Goal: Task Accomplishment & Management: Use online tool/utility

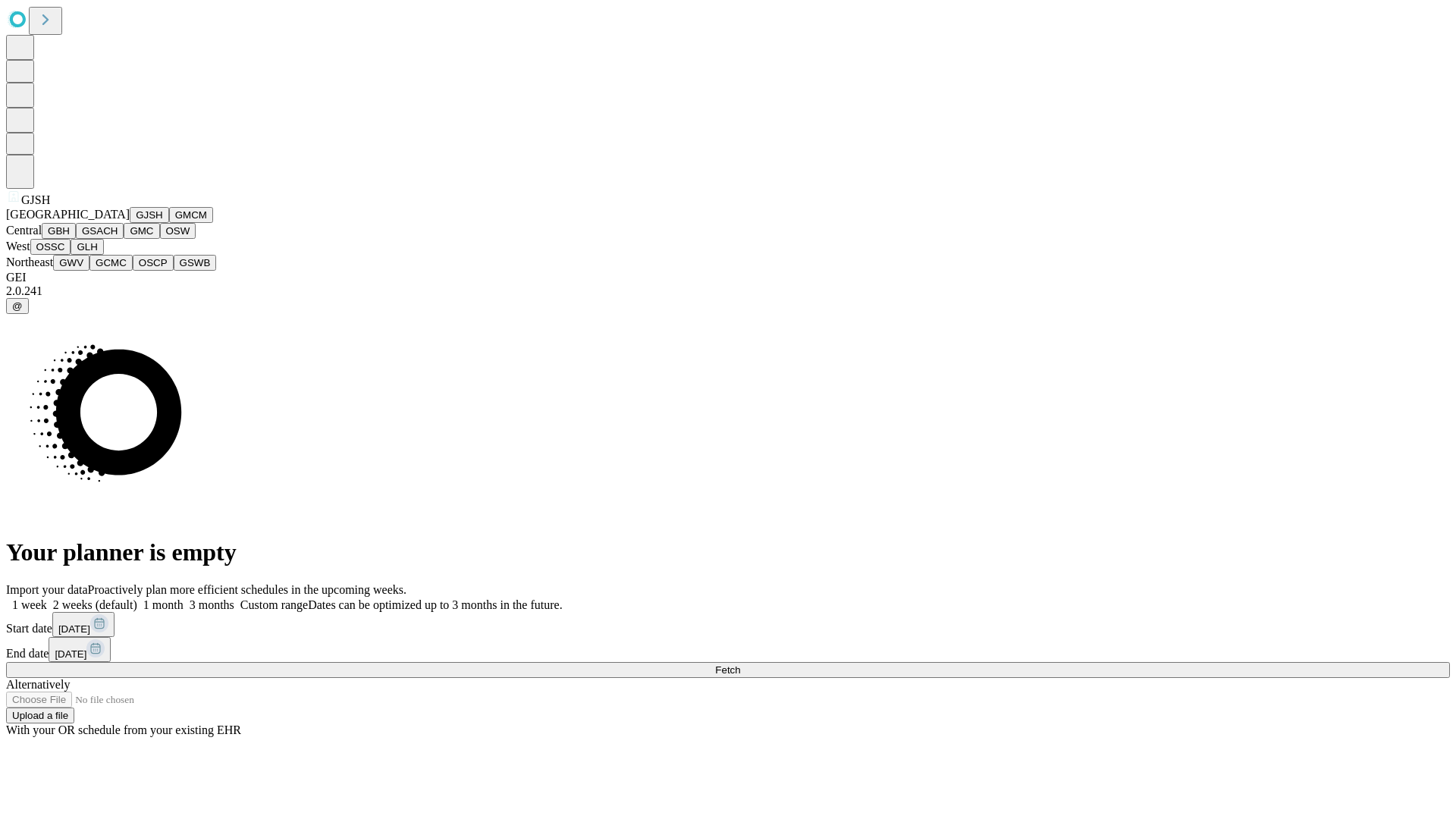
click at [129, 223] on button "GJSH" at bounding box center [149, 214] width 40 height 16
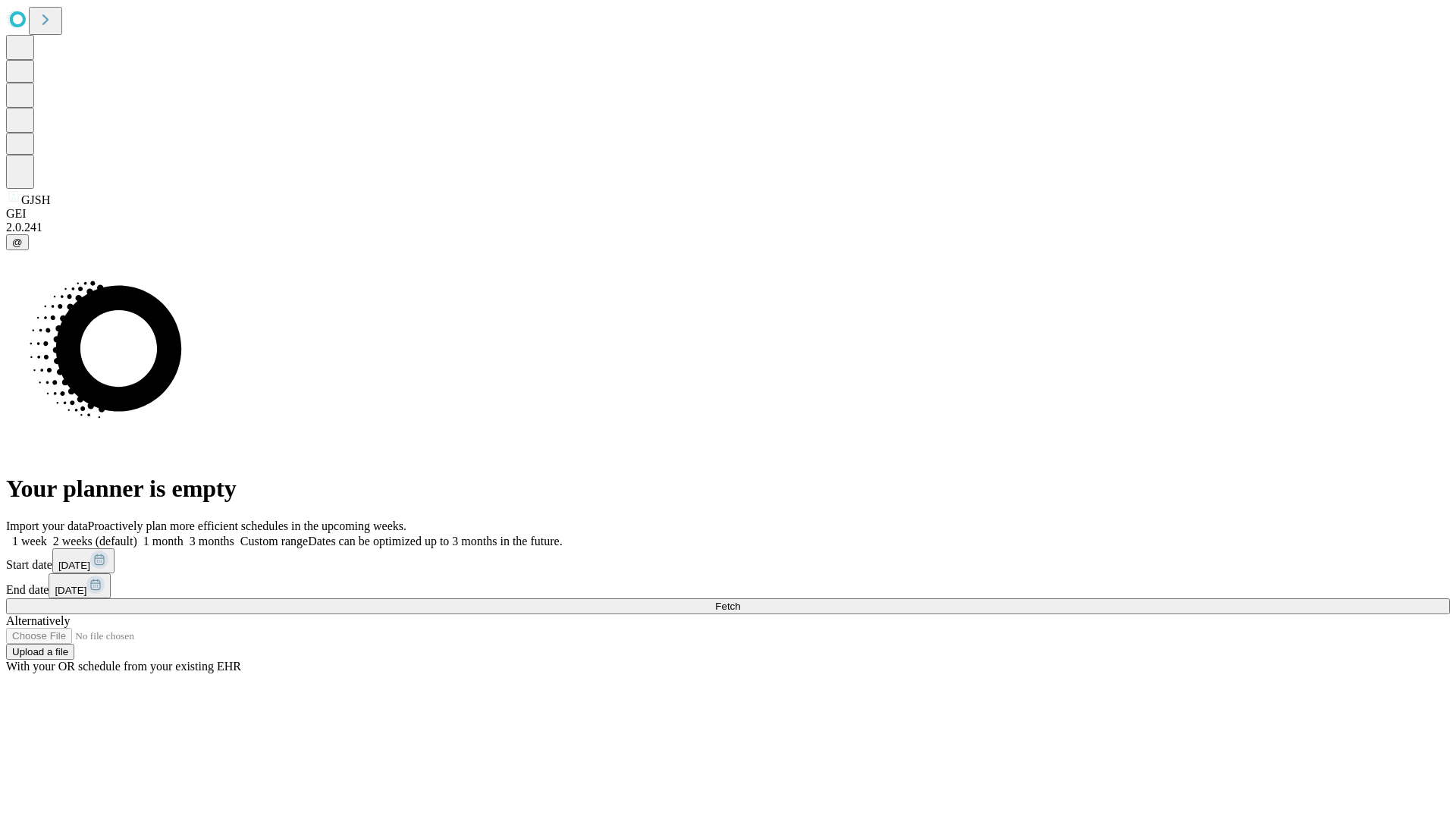
click at [47, 534] on label "1 week" at bounding box center [26, 541] width 41 height 13
click at [740, 601] on span "Fetch" at bounding box center [728, 607] width 25 height 12
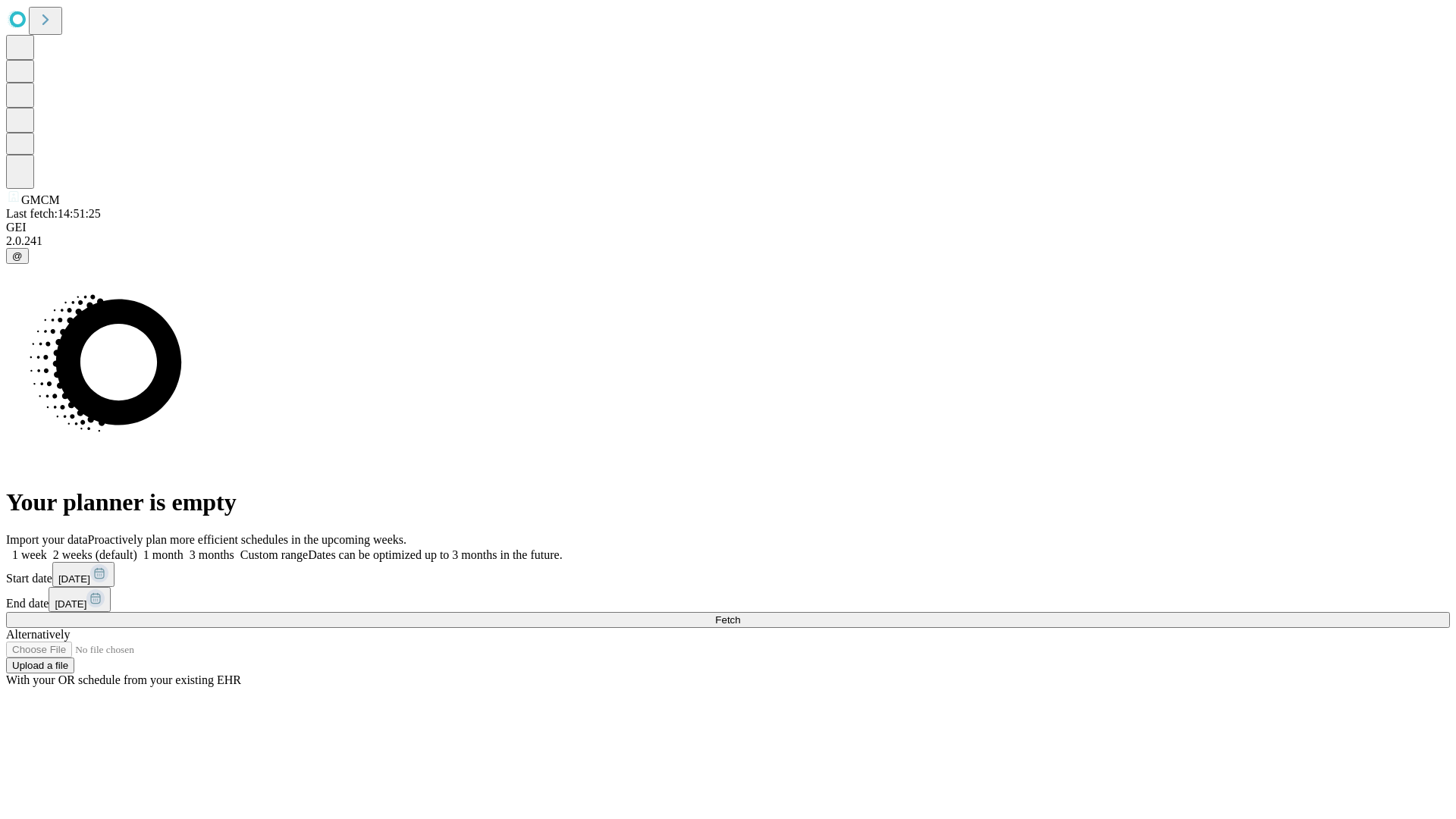
click at [47, 548] on label "1 week" at bounding box center [26, 555] width 41 height 13
click at [740, 614] on span "Fetch" at bounding box center [728, 620] width 25 height 12
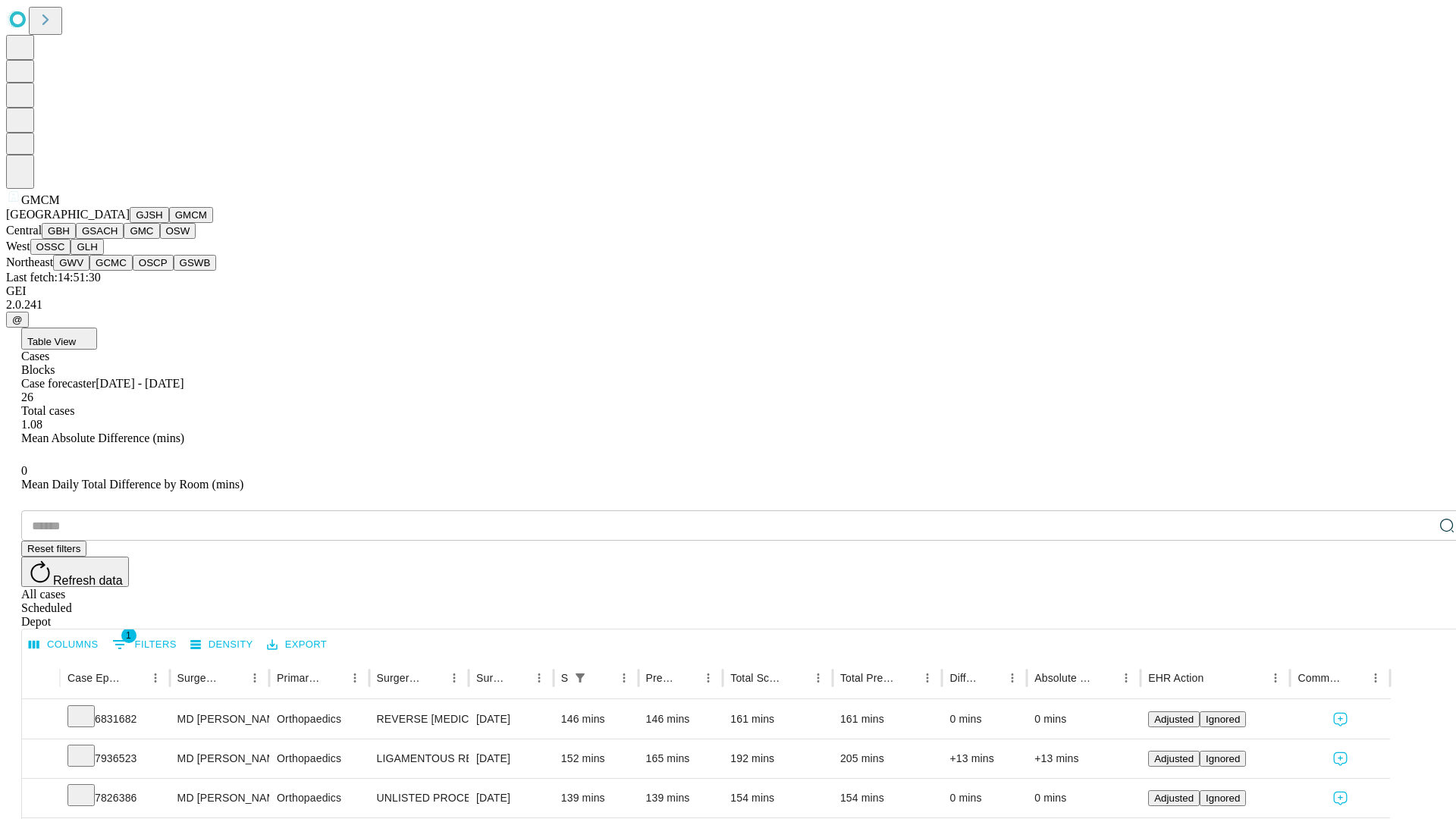
click at [75, 239] on button "GBH" at bounding box center [58, 231] width 34 height 16
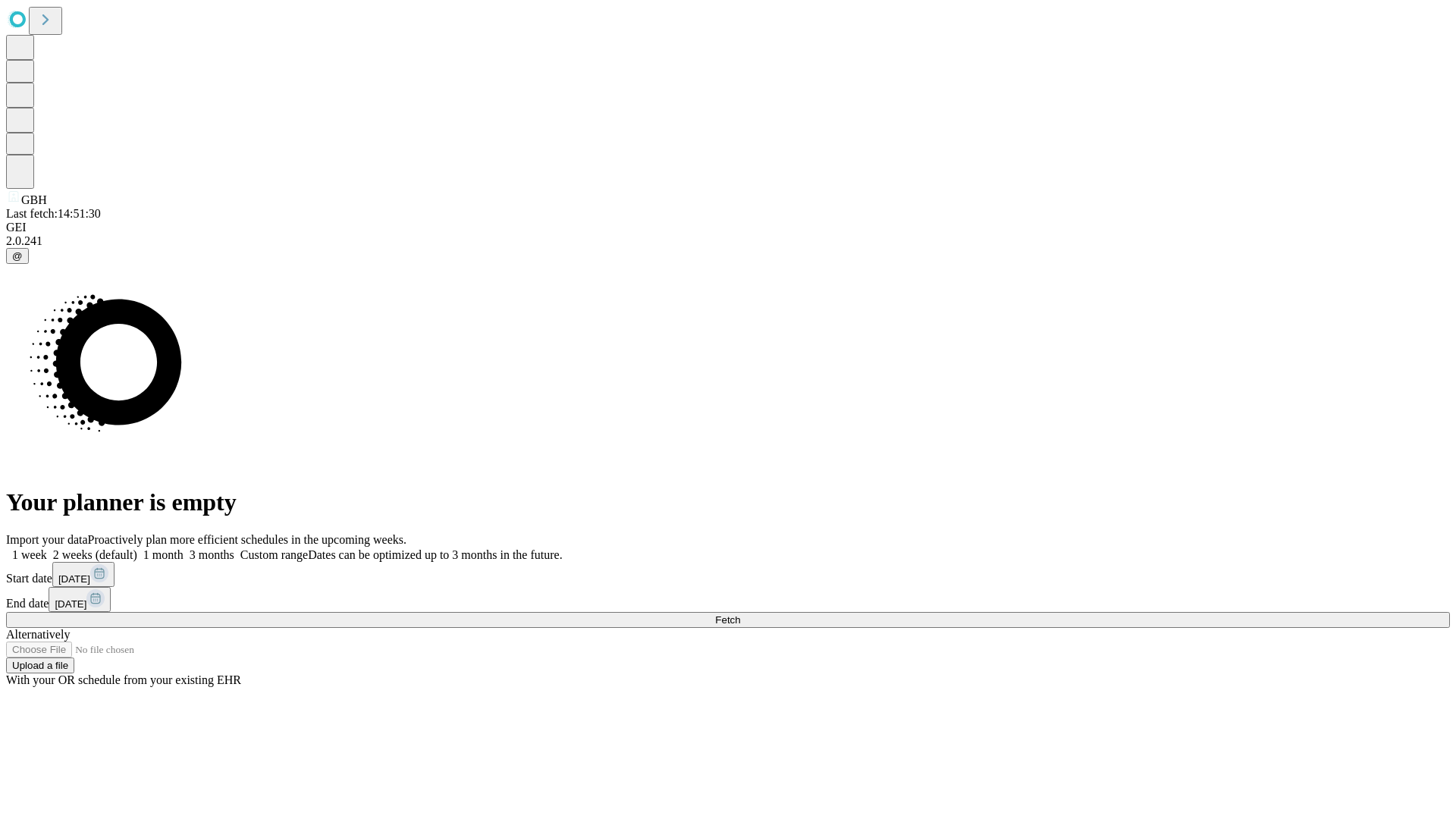
click at [47, 548] on label "1 week" at bounding box center [26, 555] width 41 height 13
click at [740, 614] on span "Fetch" at bounding box center [728, 620] width 25 height 12
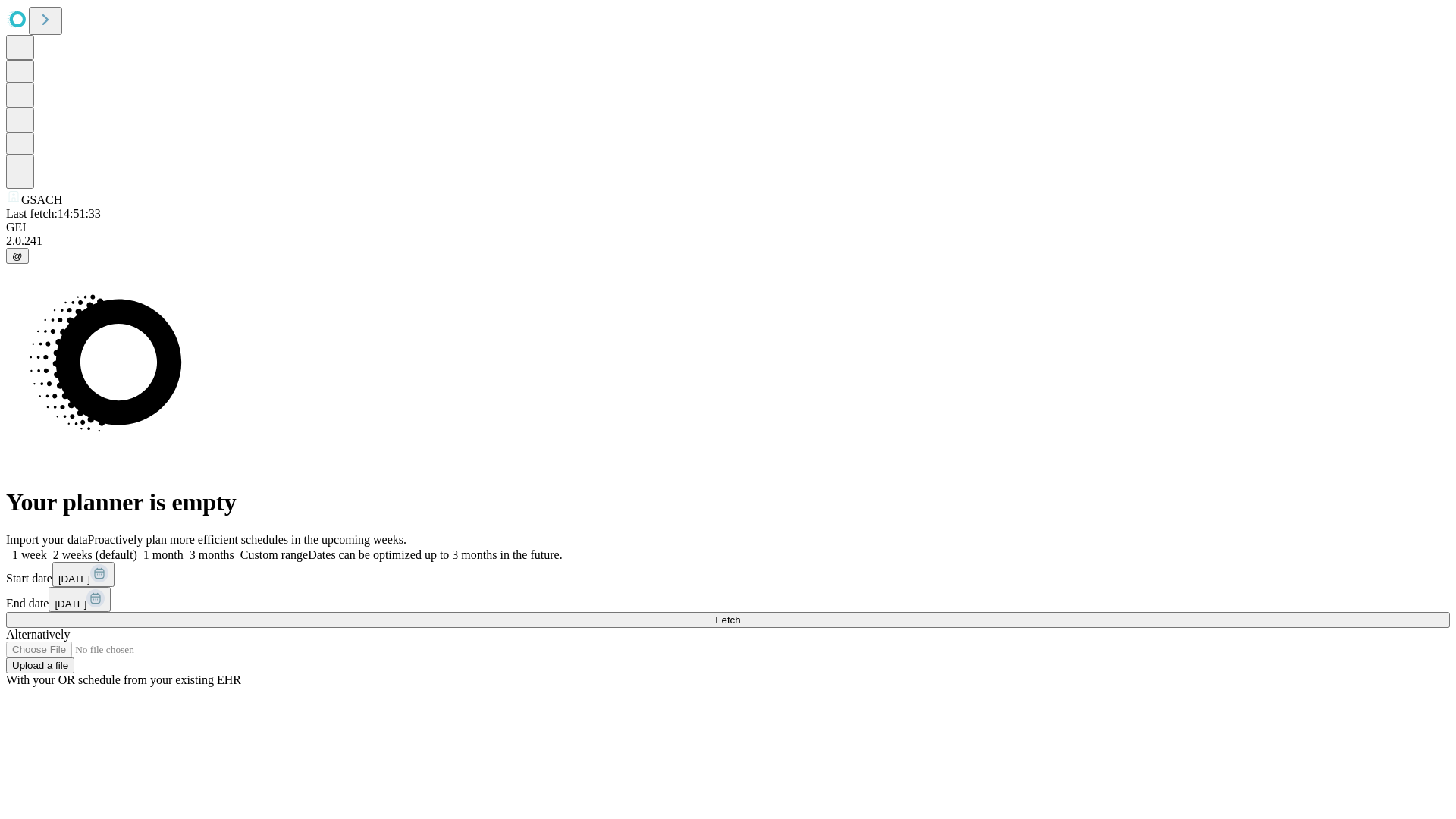
click at [47, 548] on label "1 week" at bounding box center [26, 555] width 41 height 13
click at [740, 614] on span "Fetch" at bounding box center [728, 620] width 25 height 12
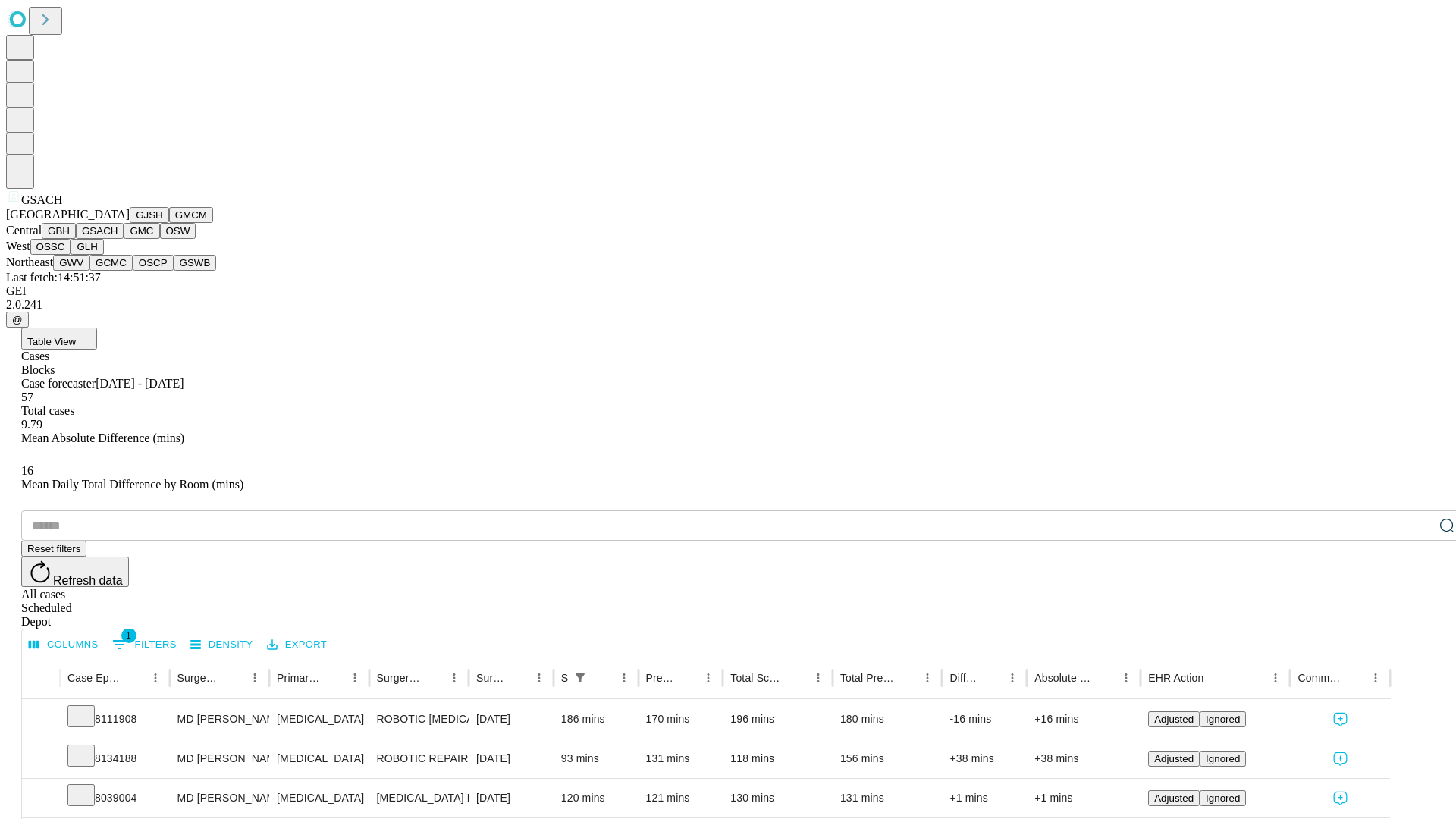
click at [124, 239] on button "GMC" at bounding box center [141, 231] width 36 height 16
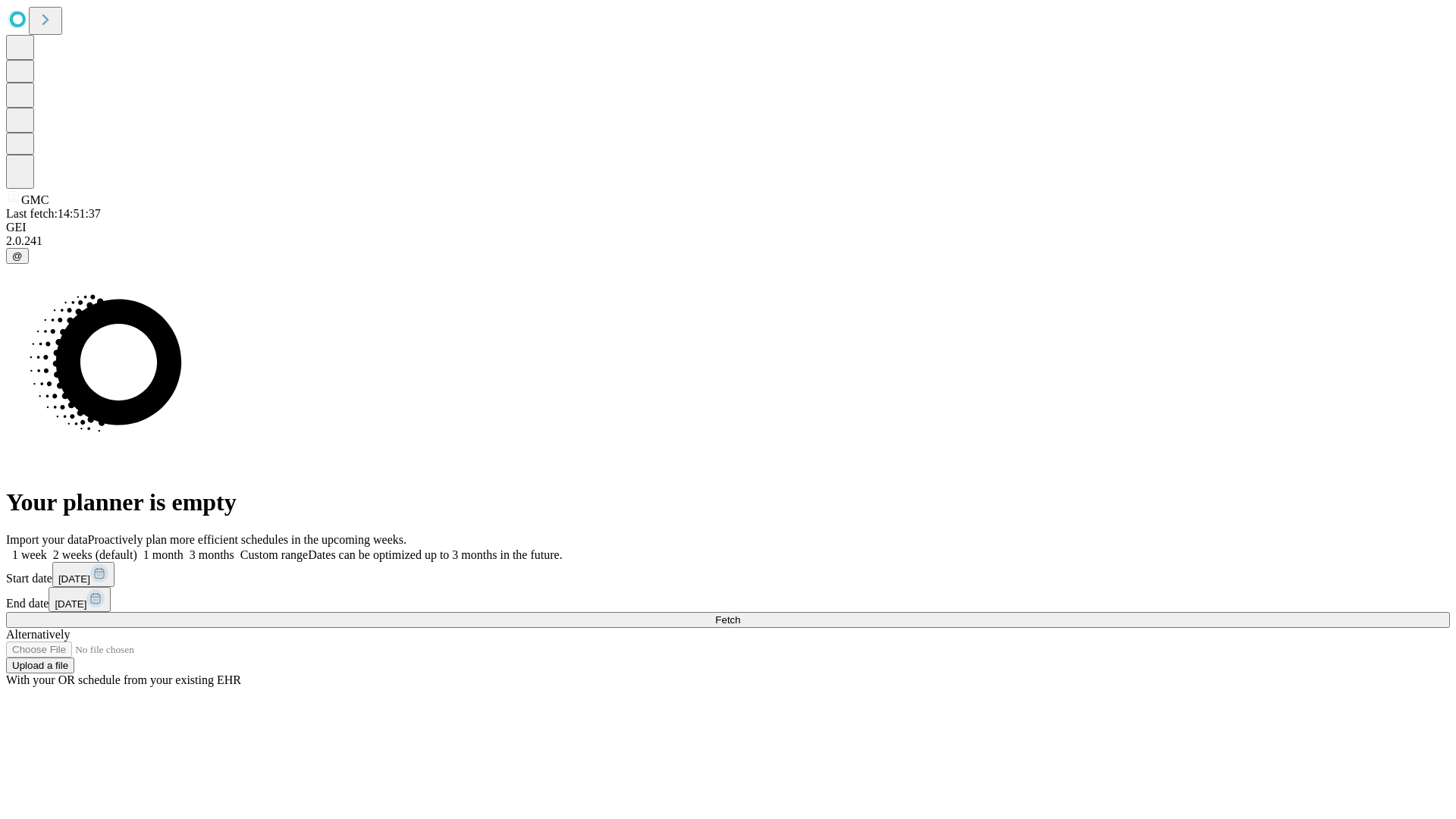
click at [47, 548] on label "1 week" at bounding box center [26, 555] width 41 height 13
click at [740, 614] on span "Fetch" at bounding box center [728, 620] width 25 height 12
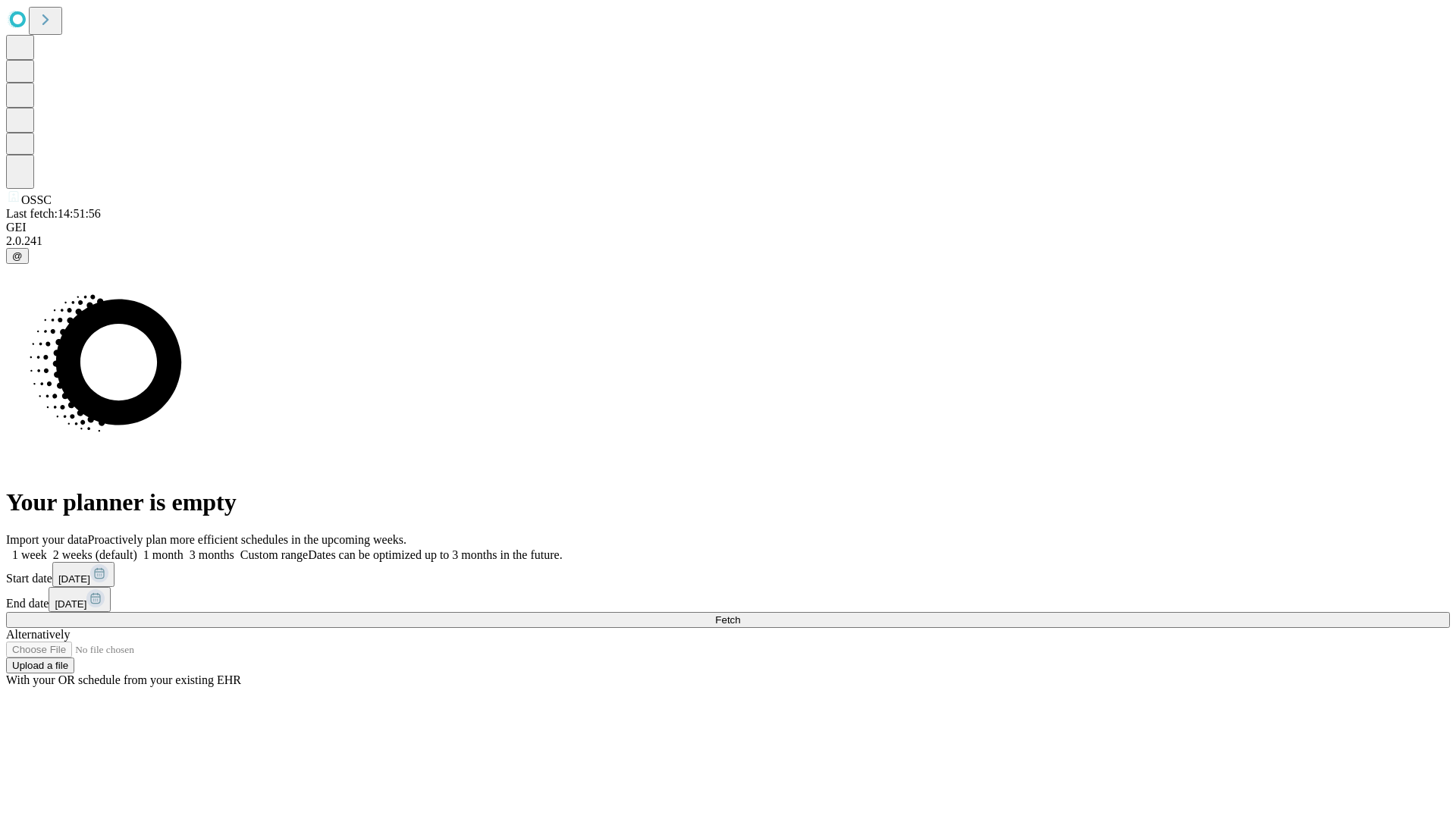
click at [47, 548] on label "1 week" at bounding box center [26, 555] width 41 height 13
click at [740, 614] on span "Fetch" at bounding box center [728, 620] width 25 height 12
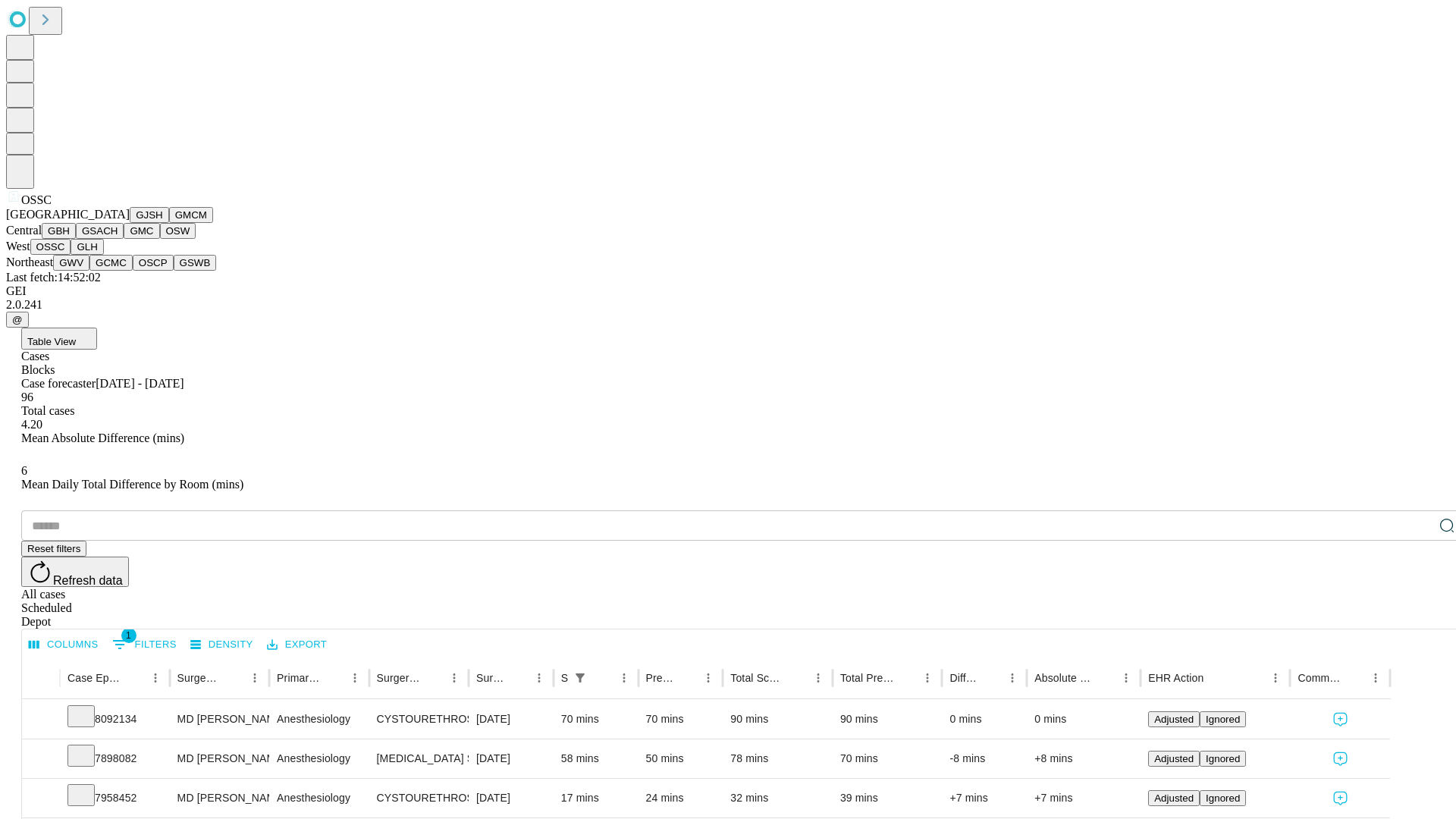
click at [103, 255] on button "GLH" at bounding box center [86, 246] width 32 height 16
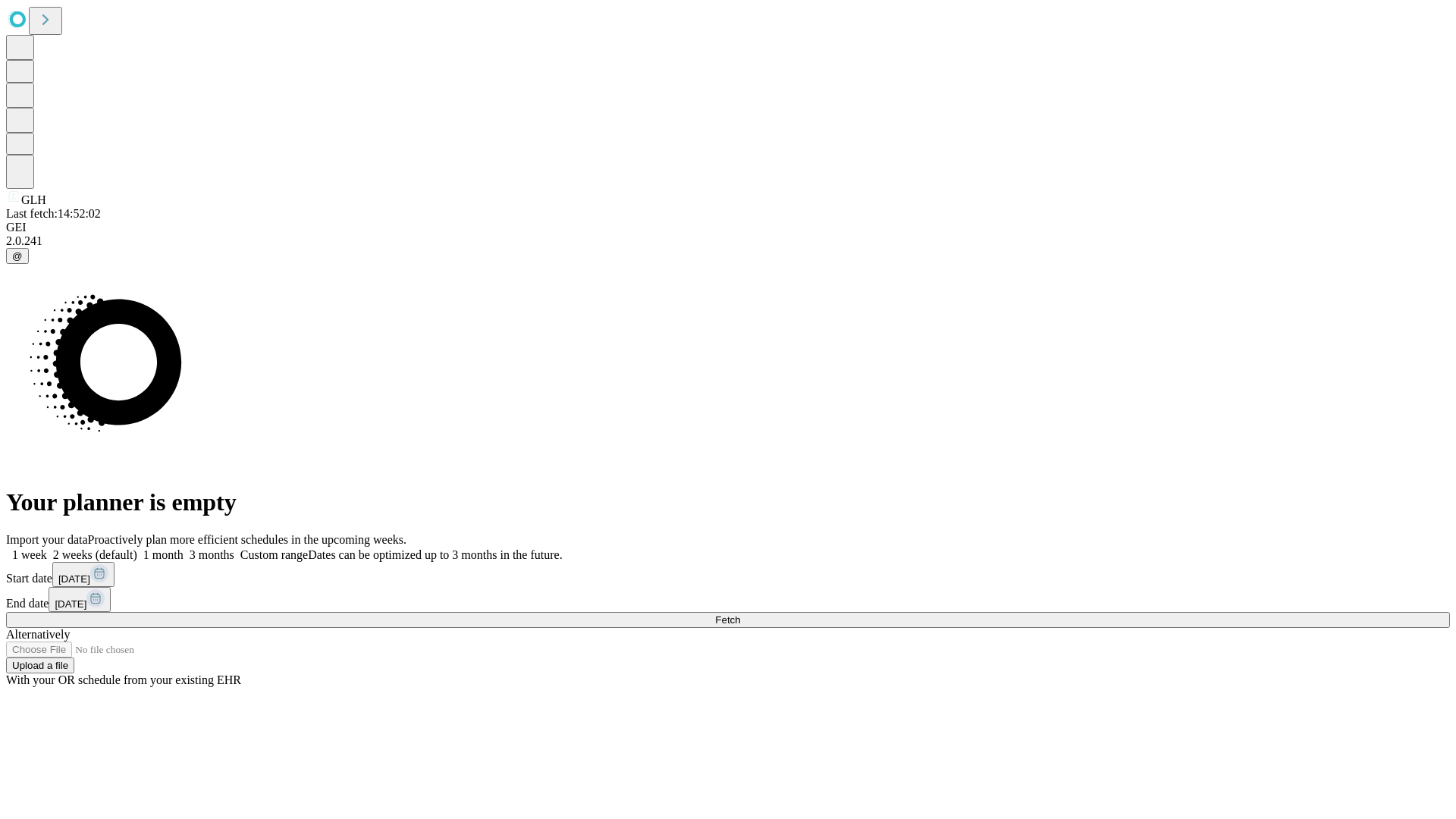
click at [47, 548] on label "1 week" at bounding box center [26, 555] width 41 height 13
click at [740, 614] on span "Fetch" at bounding box center [728, 620] width 25 height 12
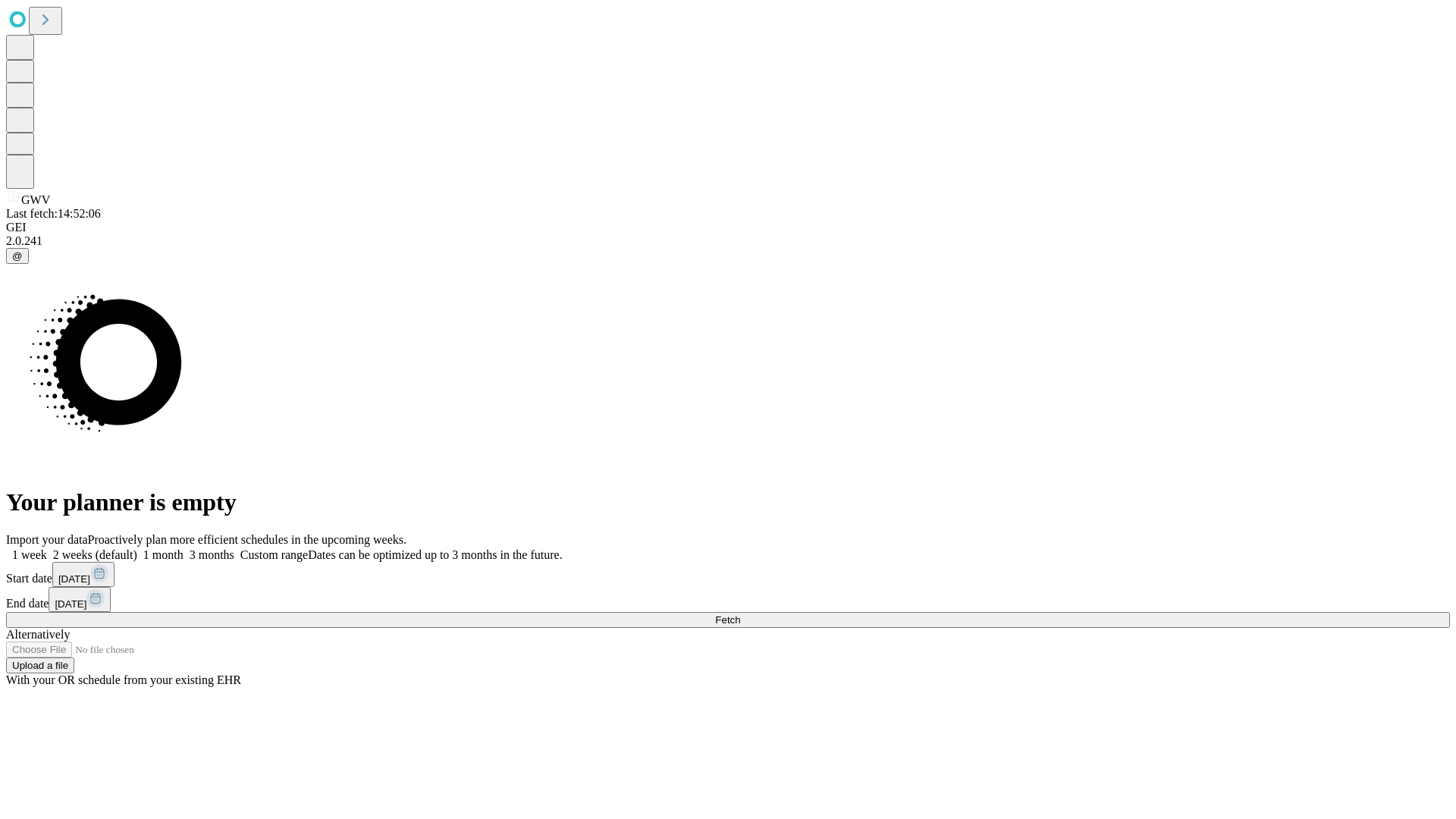
click at [47, 548] on label "1 week" at bounding box center [26, 555] width 41 height 13
click at [740, 614] on span "Fetch" at bounding box center [728, 620] width 25 height 12
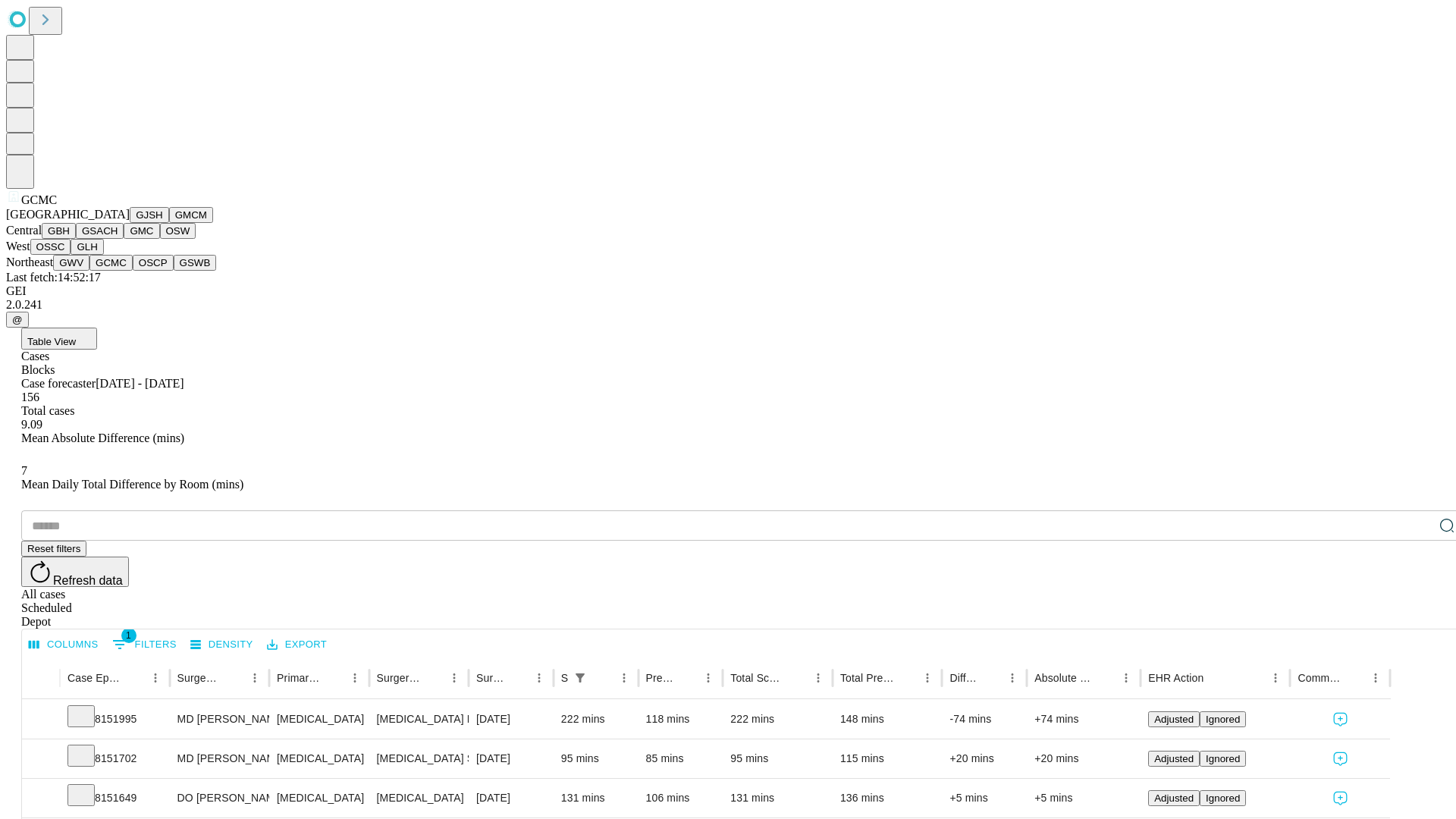
click at [133, 271] on button "OSCP" at bounding box center [153, 262] width 41 height 16
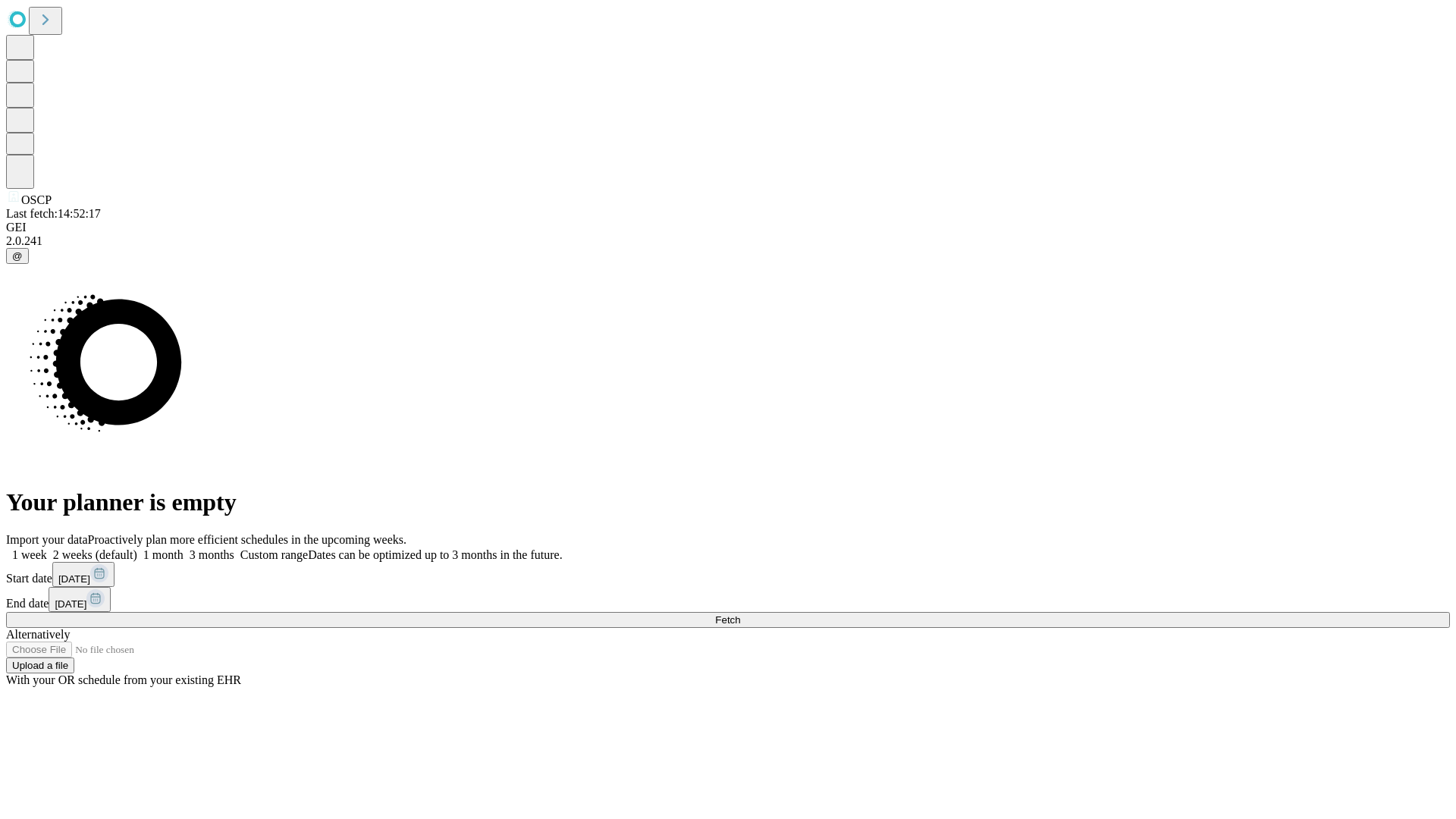
click at [47, 548] on label "1 week" at bounding box center [26, 555] width 41 height 13
click at [740, 614] on span "Fetch" at bounding box center [728, 620] width 25 height 12
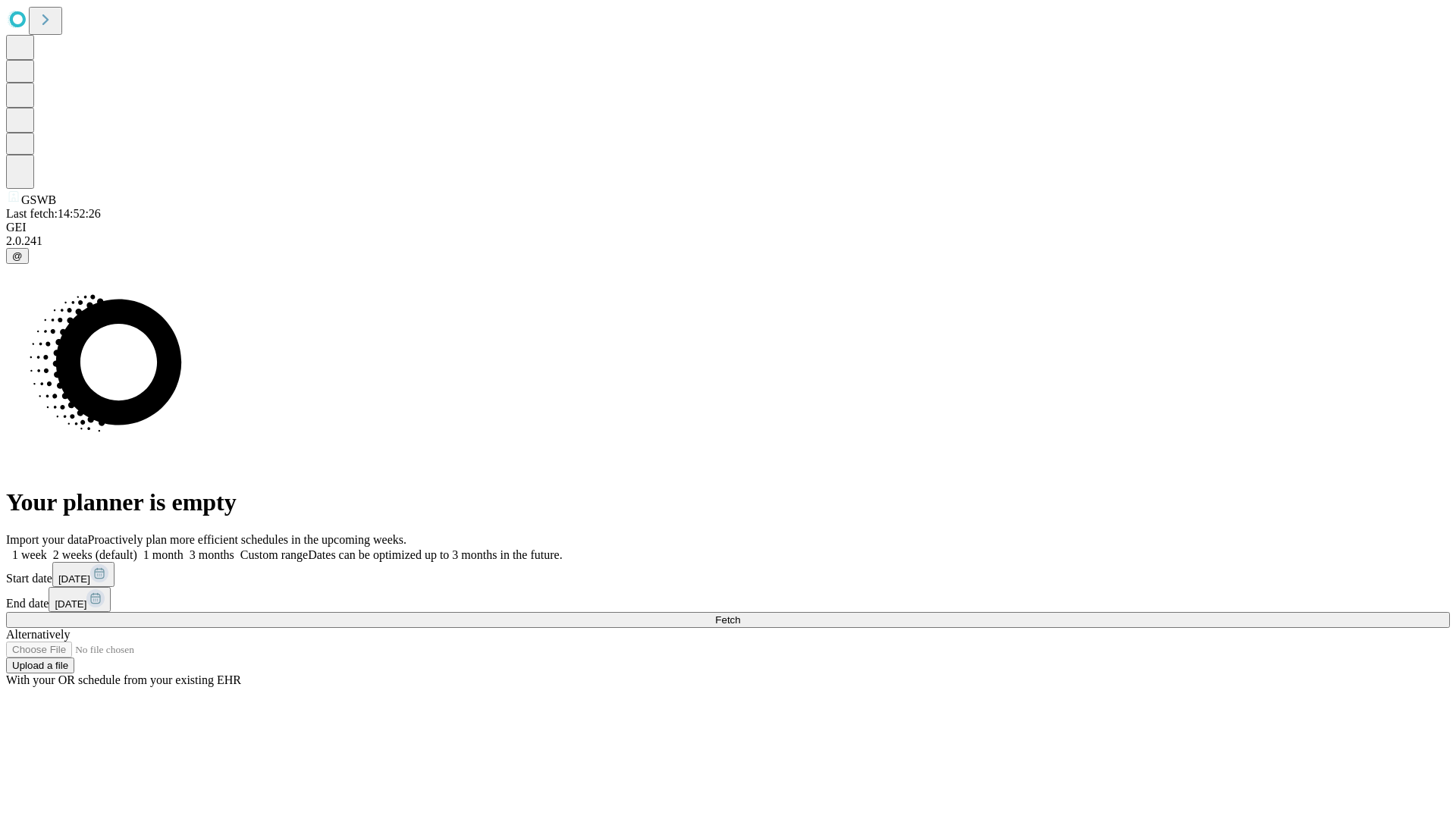
click at [47, 548] on label "1 week" at bounding box center [26, 555] width 41 height 13
click at [740, 614] on span "Fetch" at bounding box center [728, 620] width 25 height 12
